Goal: Task Accomplishment & Management: Manage account settings

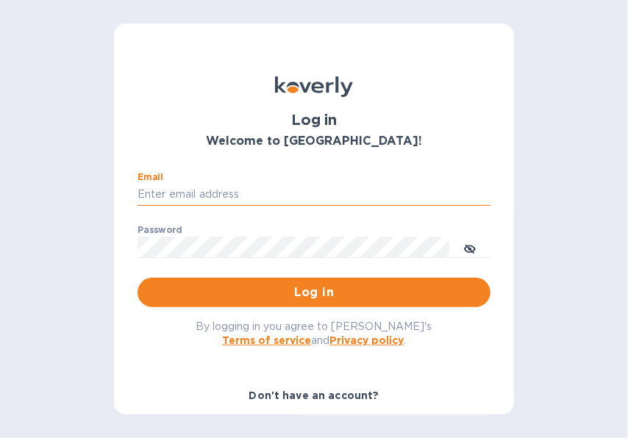
click at [324, 193] on input "Email" at bounding box center [313, 195] width 353 height 22
type input "[EMAIL_ADDRESS][DOMAIN_NAME]"
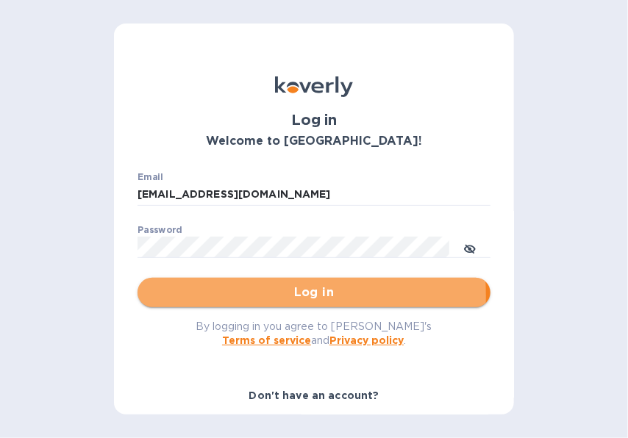
click at [191, 296] on span "Log in" at bounding box center [313, 293] width 329 height 18
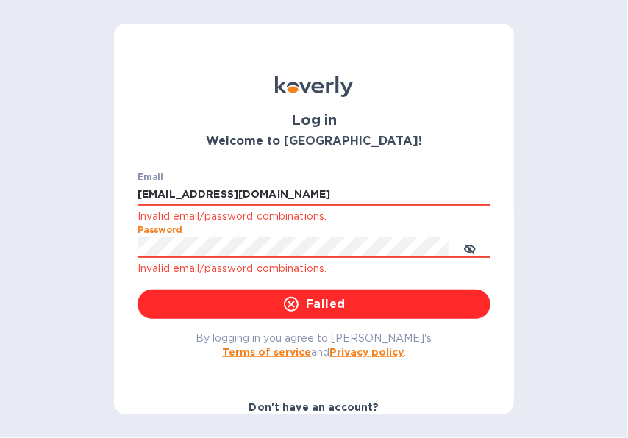
click at [58, 249] on div "Log in Welcome to [GEOGRAPHIC_DATA]! Email [EMAIL_ADDRESS][DOMAIN_NAME] Invalid…" at bounding box center [314, 219] width 628 height 438
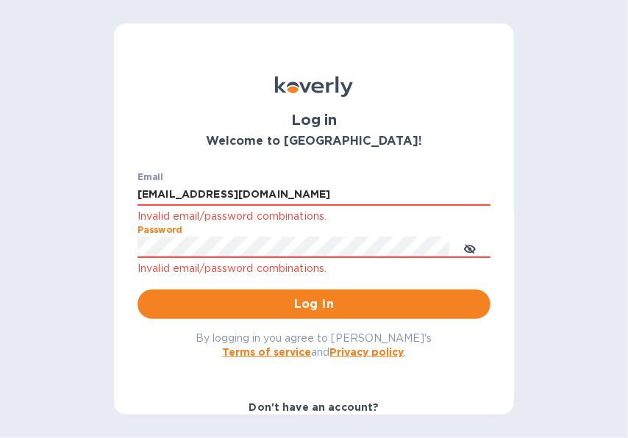
click at [171, 304] on span "Log in" at bounding box center [313, 305] width 329 height 18
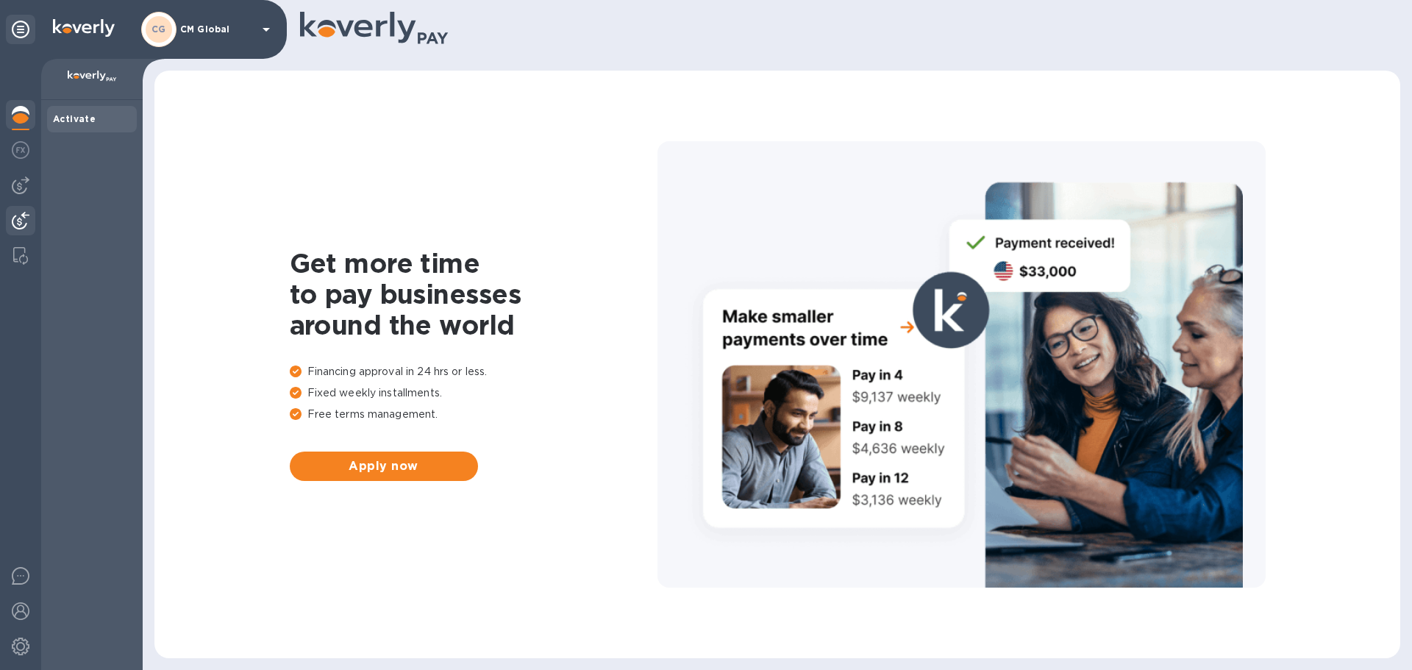
click at [23, 218] on img at bounding box center [21, 221] width 18 height 18
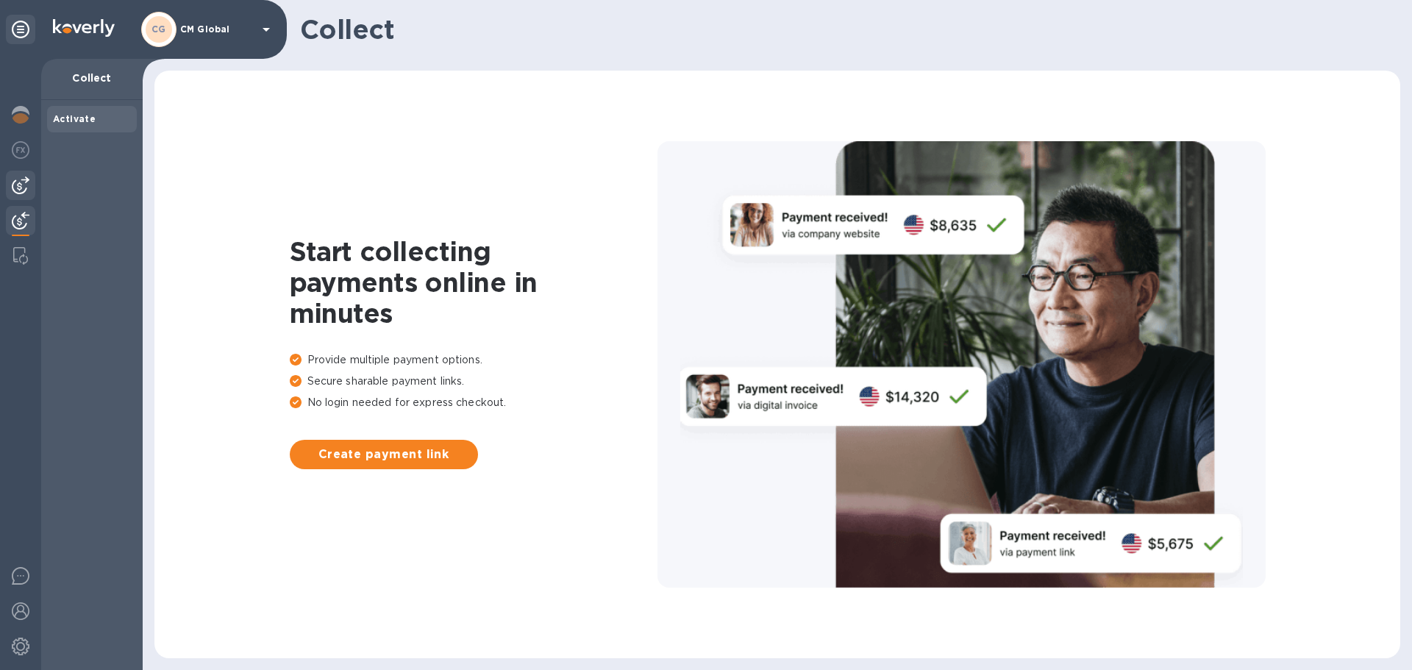
click at [19, 192] on img at bounding box center [21, 185] width 18 height 18
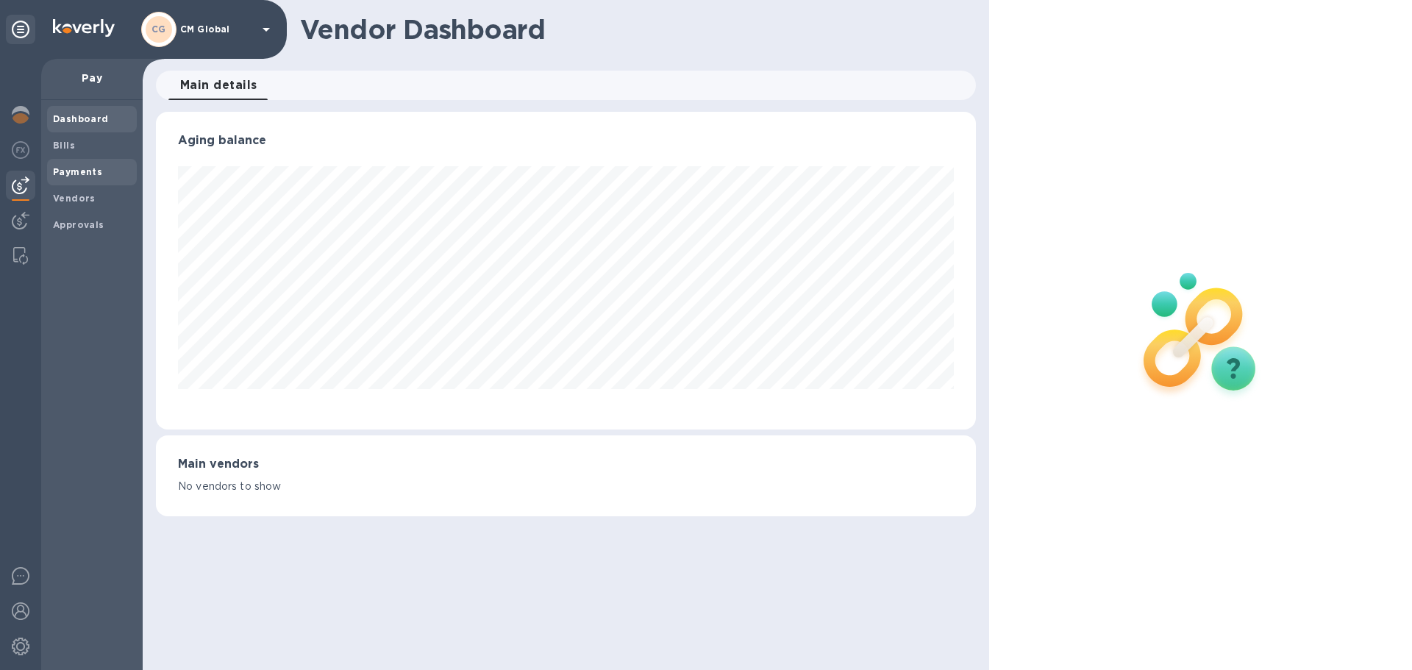
scroll to position [318, 819]
click at [81, 176] on b "Payments" at bounding box center [77, 171] width 49 height 11
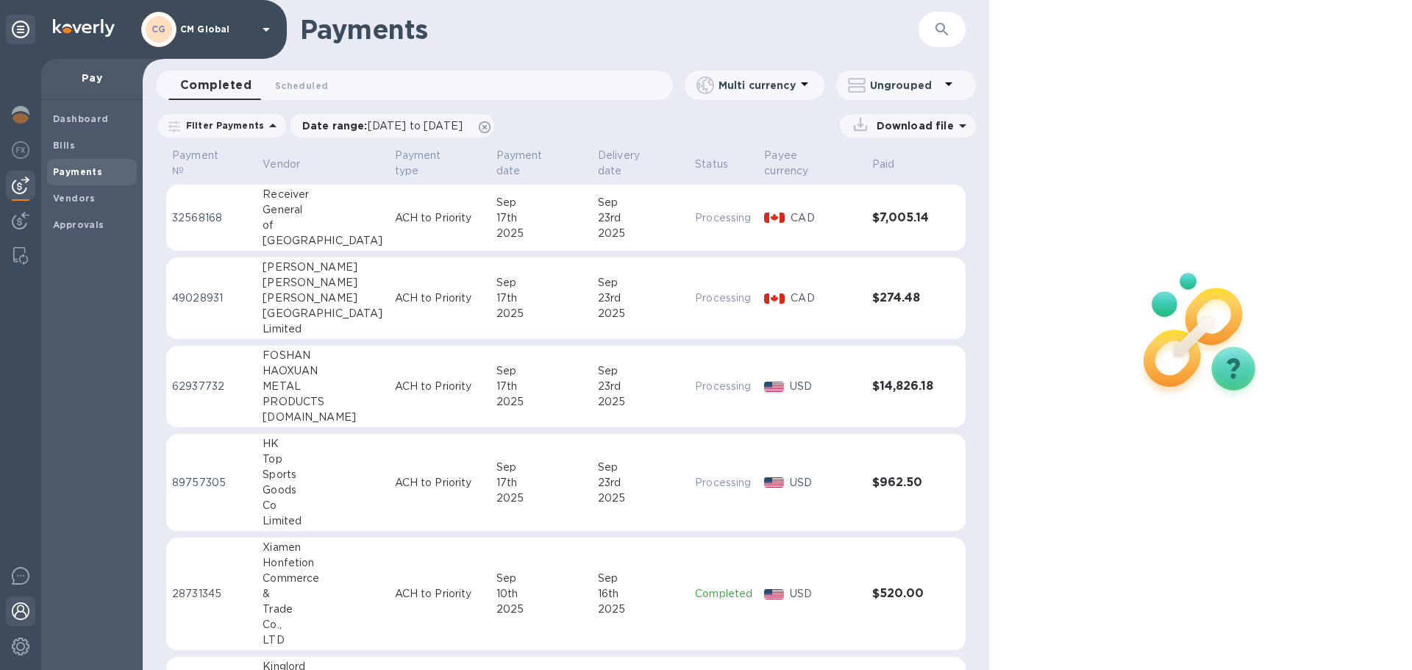
click at [20, 437] on img at bounding box center [21, 611] width 18 height 18
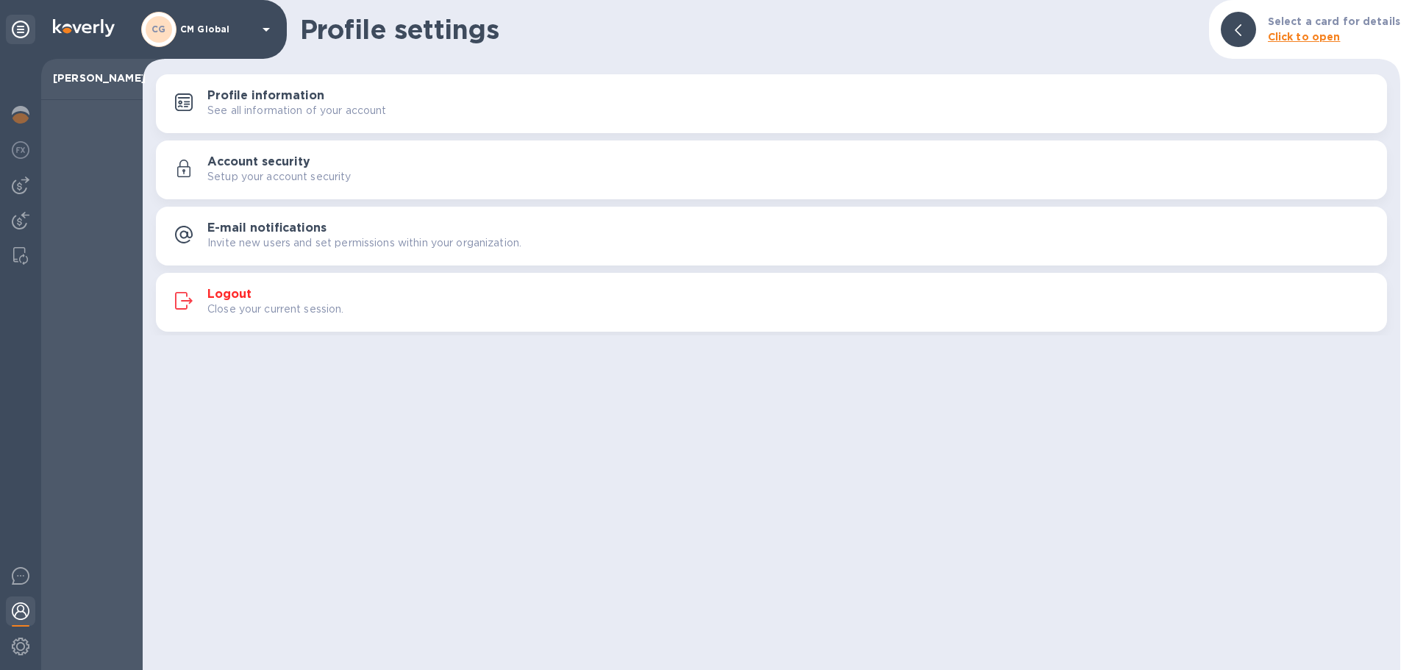
click at [234, 289] on h3 "Logout" at bounding box center [229, 294] width 44 height 14
